Goal: Find specific page/section: Find specific page/section

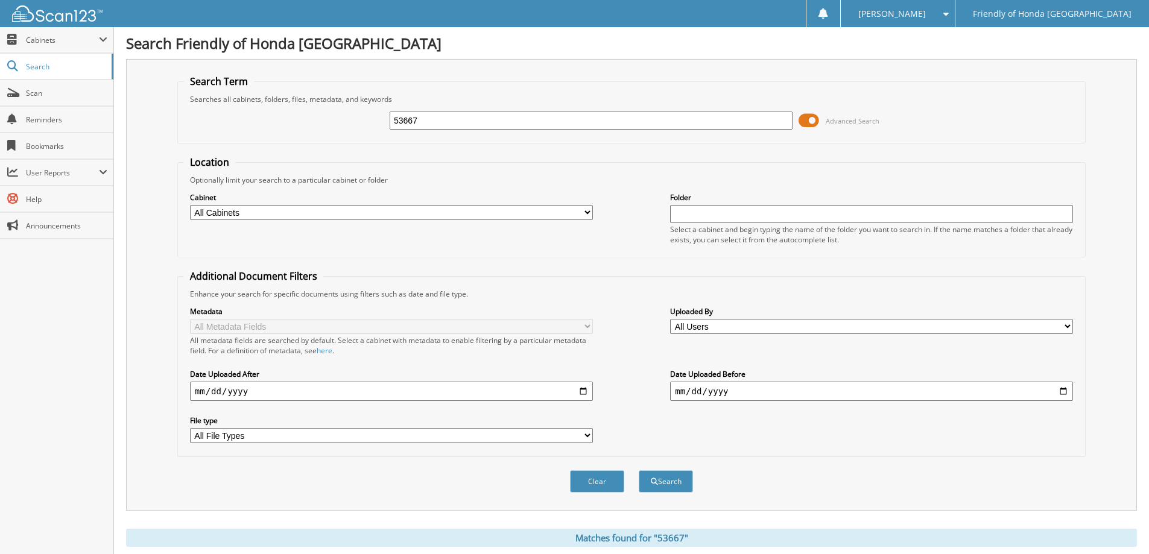
click at [435, 130] on div "53667" at bounding box center [591, 120] width 403 height 21
click at [424, 129] on input "53667" at bounding box center [591, 121] width 403 height 18
type input "5"
type input "61737"
click at [639, 471] on button "Search" at bounding box center [666, 482] width 54 height 22
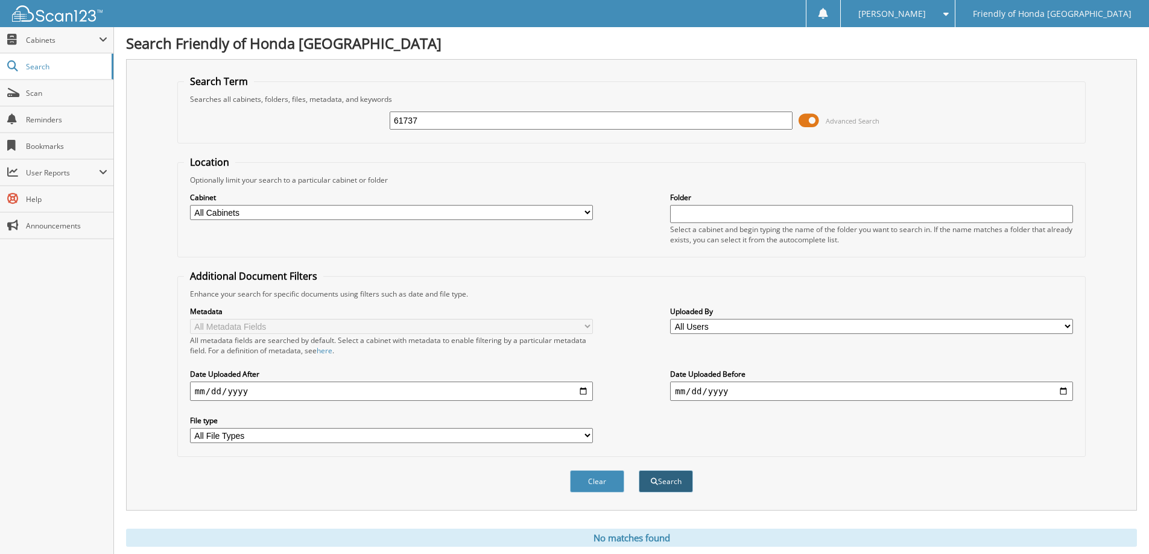
click at [673, 486] on button "Search" at bounding box center [666, 482] width 54 height 22
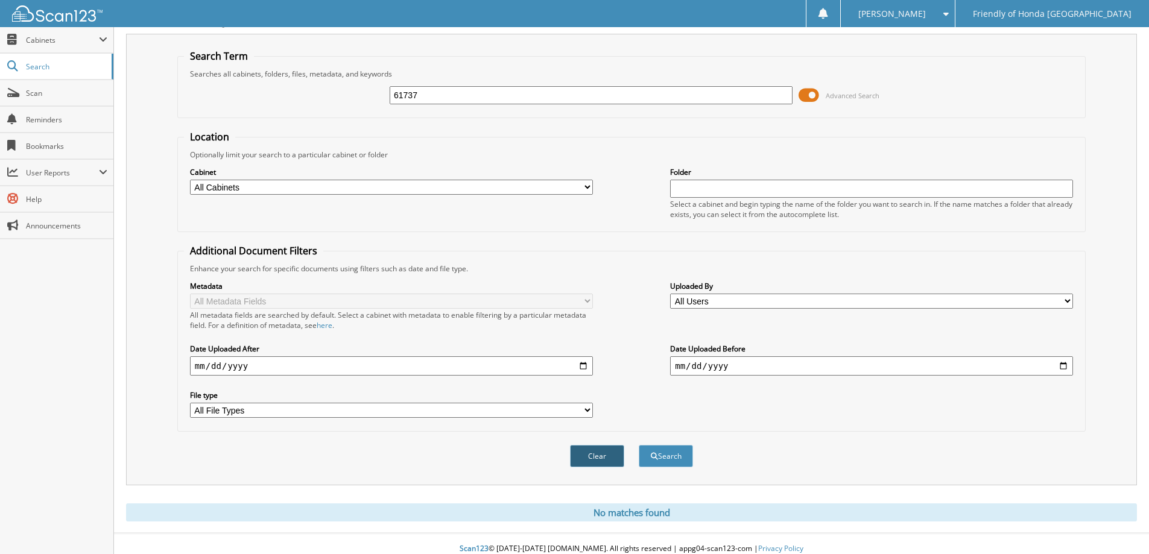
scroll to position [36, 0]
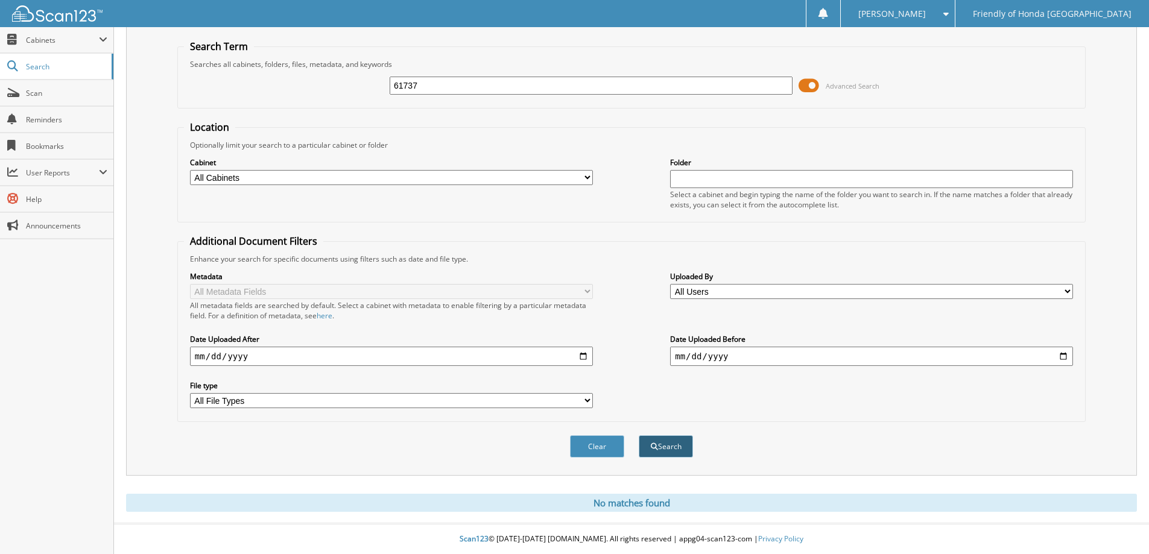
click at [669, 446] on button "Search" at bounding box center [666, 447] width 54 height 22
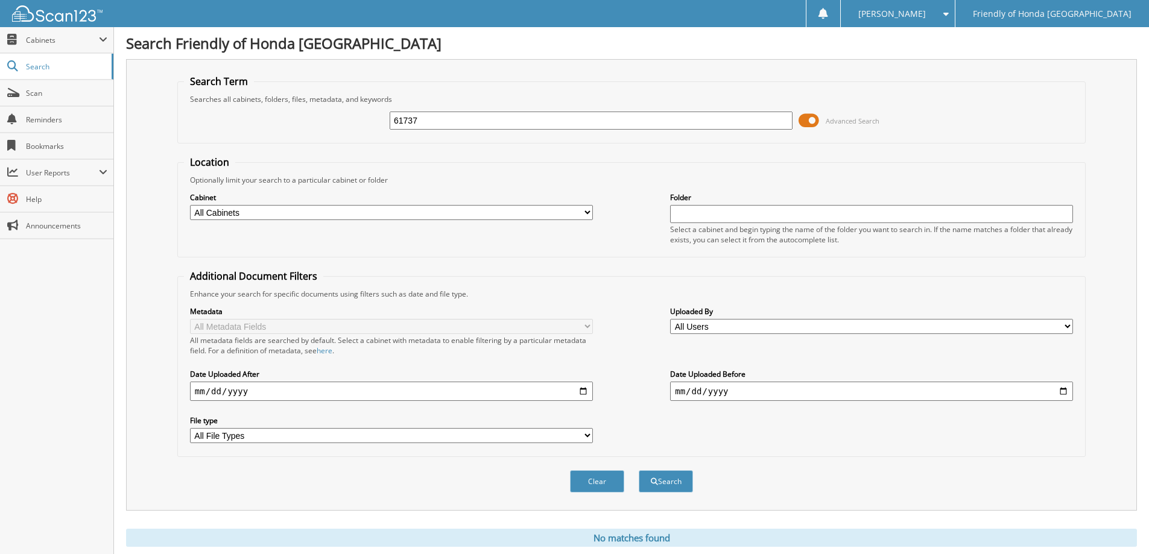
click at [431, 119] on input "61737" at bounding box center [591, 121] width 403 height 18
type input "6"
type input "56267"
click at [639, 471] on button "Search" at bounding box center [666, 482] width 54 height 22
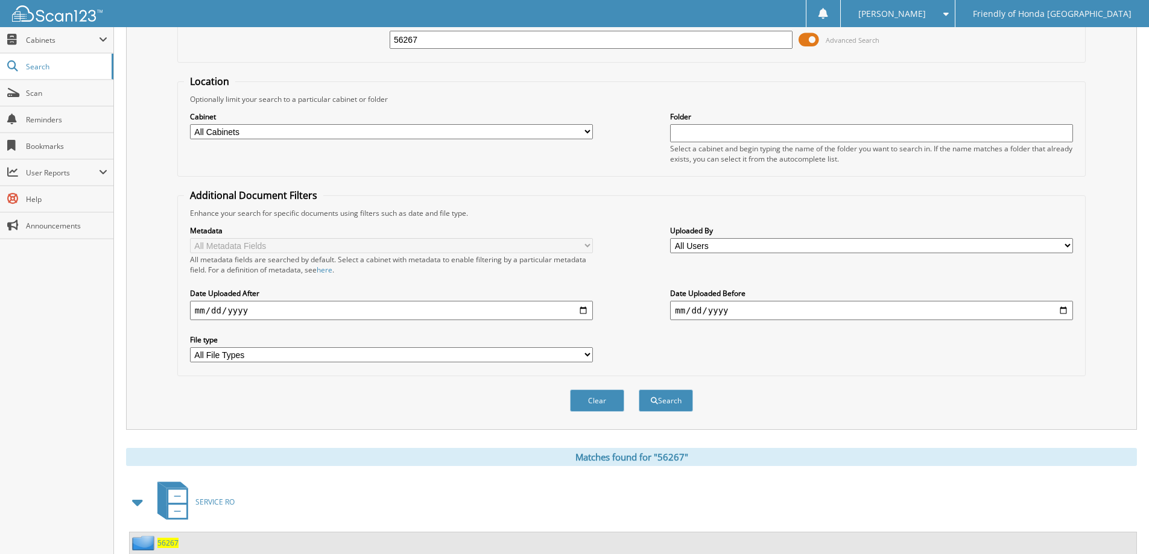
scroll to position [181, 0]
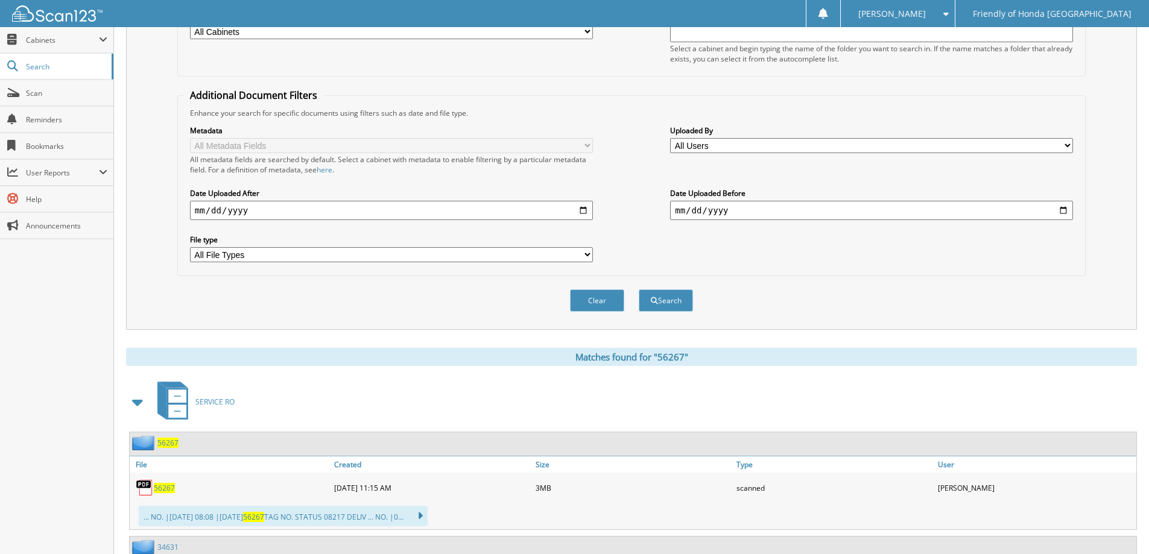
click at [211, 401] on span "SERVICE RO" at bounding box center [214, 402] width 39 height 10
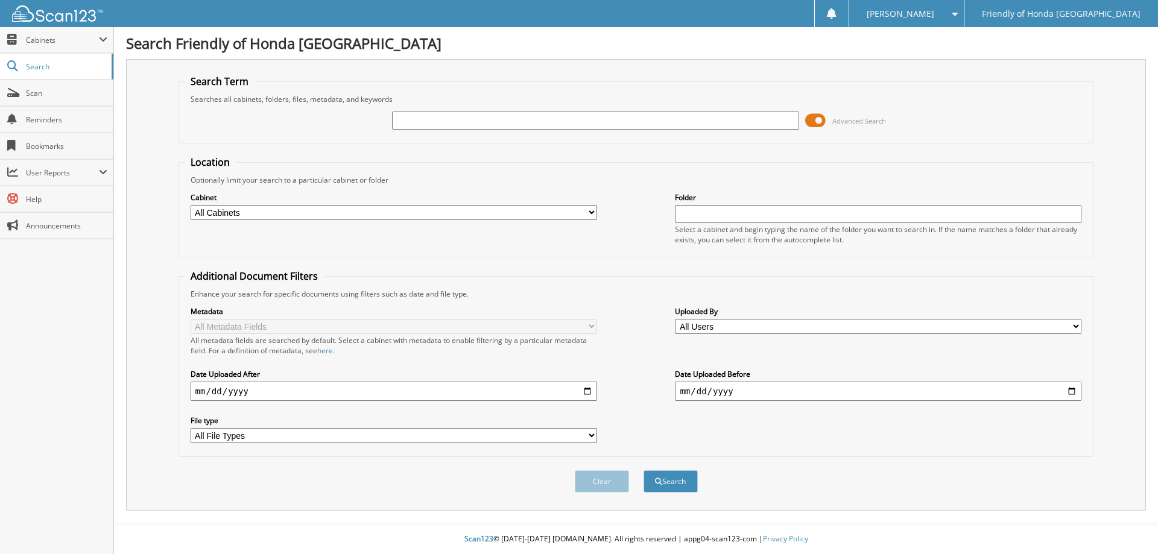
click at [402, 119] on input "text" at bounding box center [595, 121] width 407 height 18
type input "56267"
click at [644, 471] on button "Search" at bounding box center [671, 482] width 54 height 22
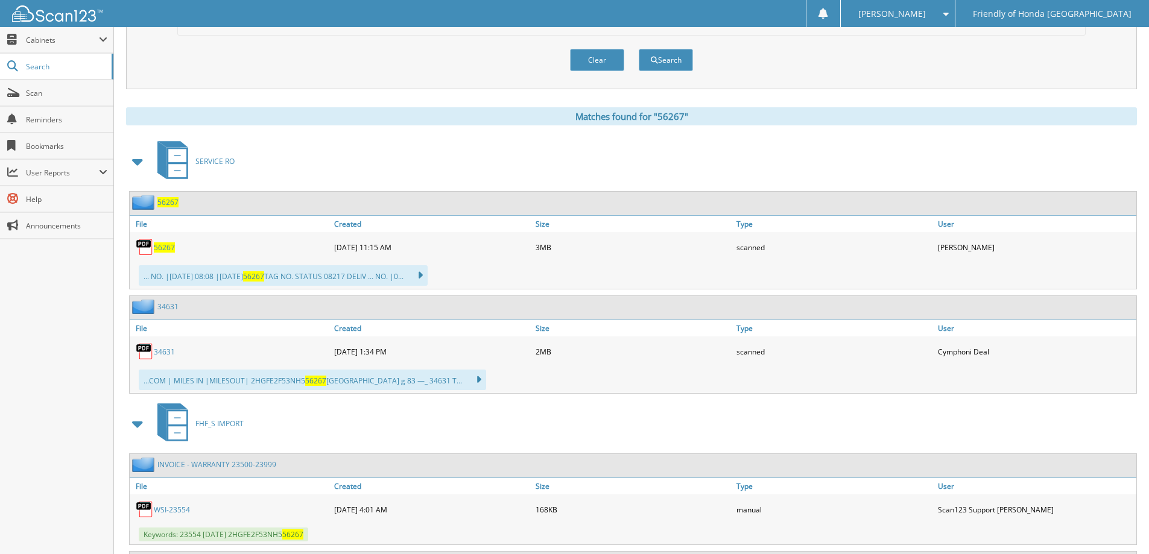
scroll to position [422, 0]
click at [166, 246] on span "56267" at bounding box center [164, 247] width 21 height 10
